Goal: Check status

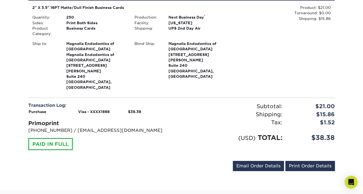
scroll to position [104, 0]
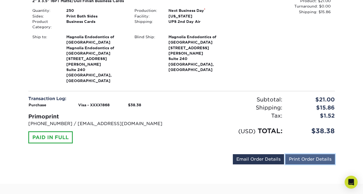
click at [311, 154] on link "Print Order Details" at bounding box center [310, 159] width 50 height 10
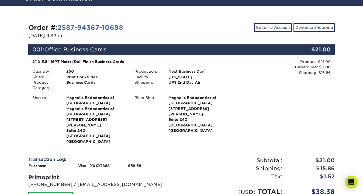
scroll to position [0, 0]
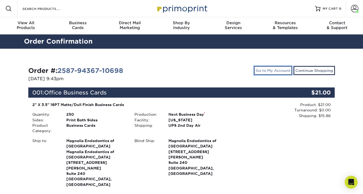
click at [269, 72] on link "Go to My Account" at bounding box center [273, 70] width 38 height 9
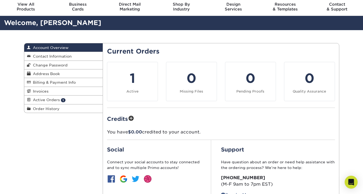
scroll to position [6, 0]
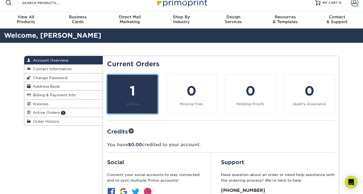
click at [128, 90] on div "1" at bounding box center [132, 90] width 44 height 19
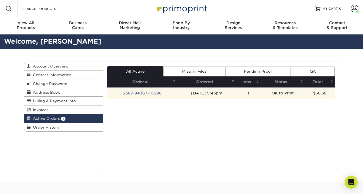
click at [144, 96] on td "2587-94367-10698" at bounding box center [142, 93] width 70 height 11
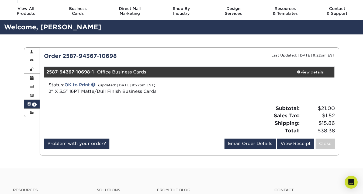
scroll to position [15, 0]
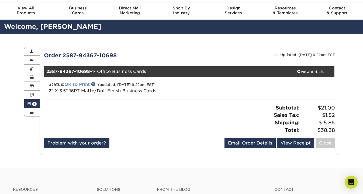
click at [71, 83] on link "OK to Print" at bounding box center [76, 84] width 25 height 5
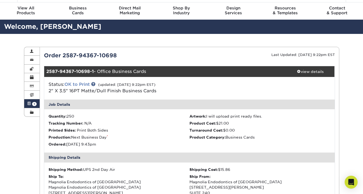
click at [81, 83] on link "OK to Print" at bounding box center [76, 84] width 25 height 5
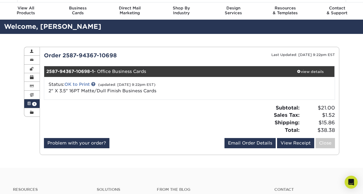
click at [81, 83] on link "OK to Print" at bounding box center [76, 84] width 25 height 5
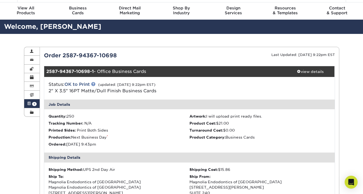
click at [95, 85] on link at bounding box center [93, 84] width 4 height 4
